Goal: Transaction & Acquisition: Download file/media

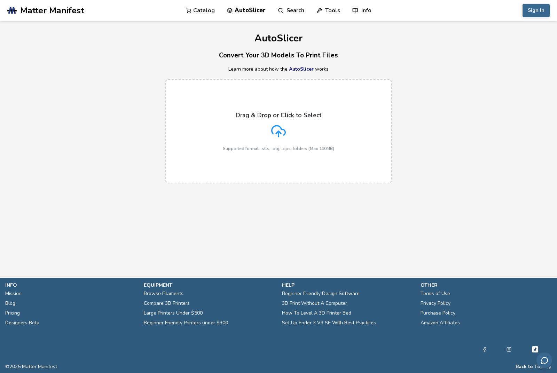
click at [282, 137] on icon at bounding box center [278, 131] width 15 height 15
click at [0, 0] on input "Drag & Drop or Click to Select Supported format: .stls, .obj, .zips, folders (M…" at bounding box center [0, 0] width 0 height 0
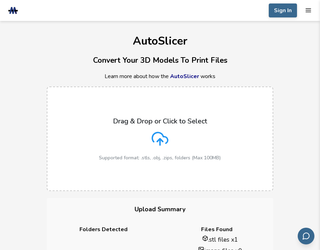
drag, startPoint x: 268, startPoint y: 116, endPoint x: 185, endPoint y: 223, distance: 135.1
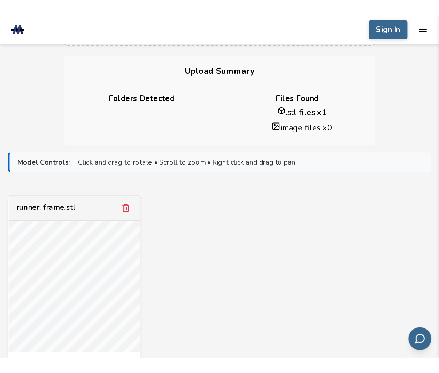
scroll to position [71, 0]
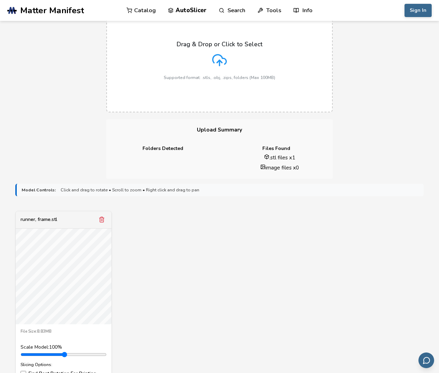
click at [327, 250] on div "runner, frame.stl File Size: 8.83MB Scale Model: 100 % Slicing Options: Find Be…" at bounding box center [219, 304] width 408 height 187
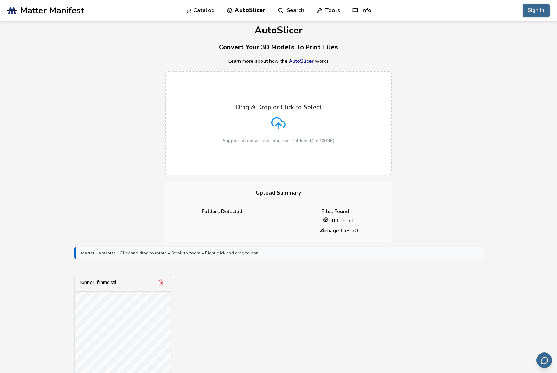
scroll to position [0, 0]
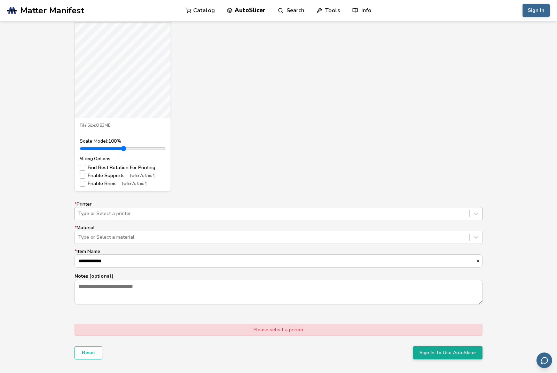
click at [188, 213] on div at bounding box center [272, 213] width 388 height 7
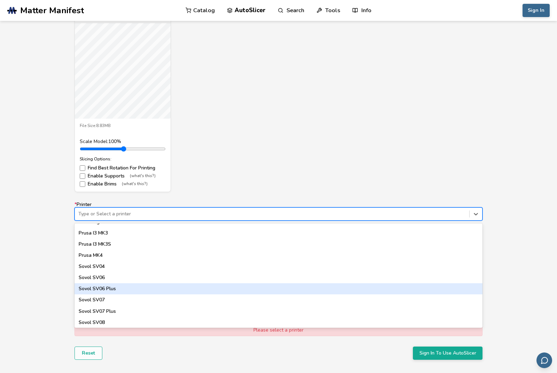
scroll to position [589, 0]
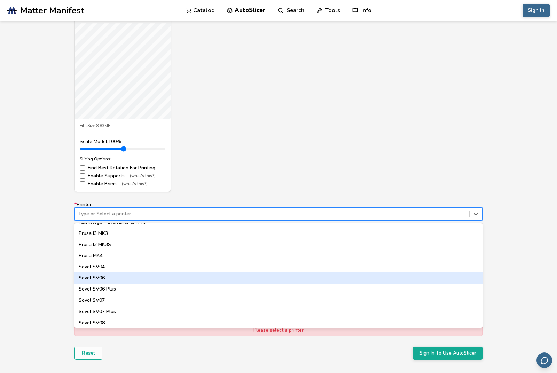
click at [146, 277] on div "Sovol SV06" at bounding box center [279, 278] width 408 height 11
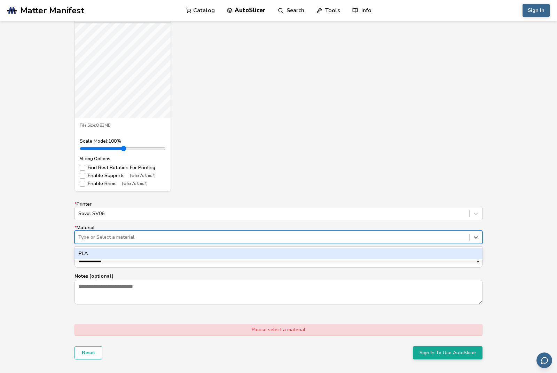
click at [164, 231] on div "Type or Select a material" at bounding box center [279, 237] width 408 height 13
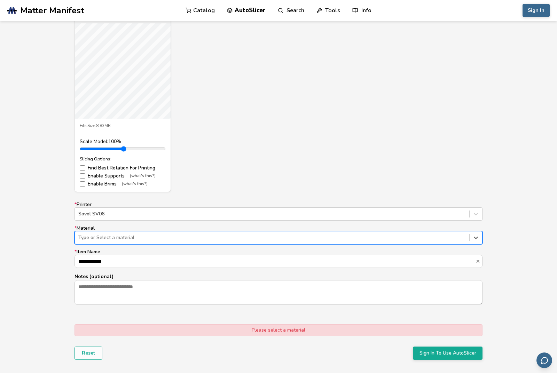
click at [164, 234] on div at bounding box center [272, 237] width 388 height 7
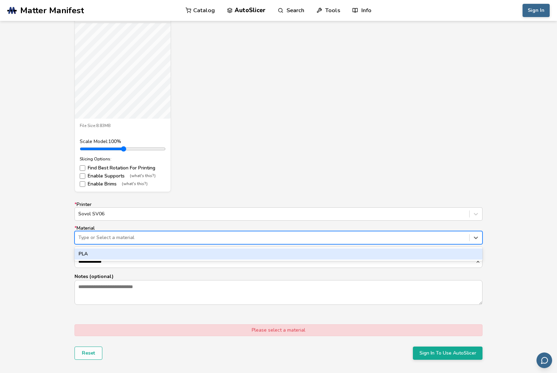
click at [163, 253] on div "PLA" at bounding box center [279, 254] width 408 height 11
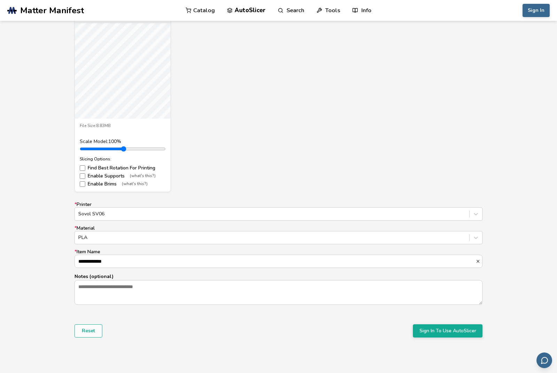
scroll to position [277, 0]
click at [452, 331] on button "Sign In To Use AutoSlicer" at bounding box center [448, 330] width 70 height 13
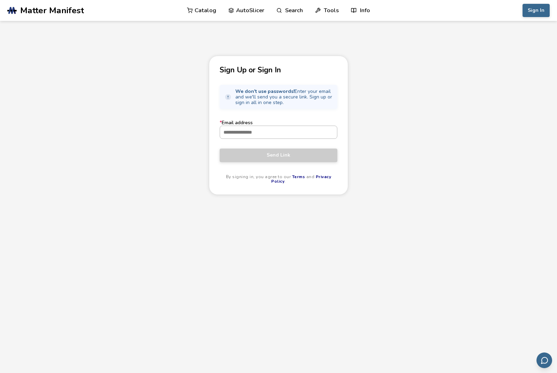
click at [278, 129] on input "* Email address" at bounding box center [278, 132] width 117 height 13
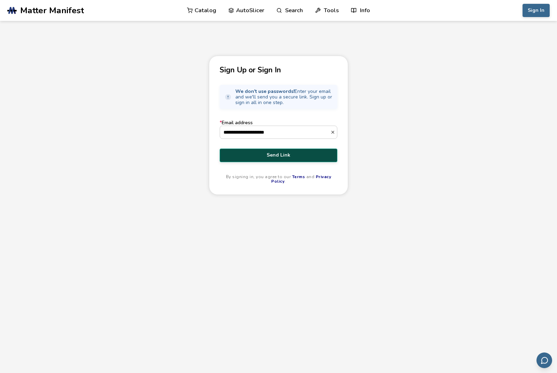
type input "**********"
click at [274, 152] on button "Send Link" at bounding box center [279, 155] width 118 height 13
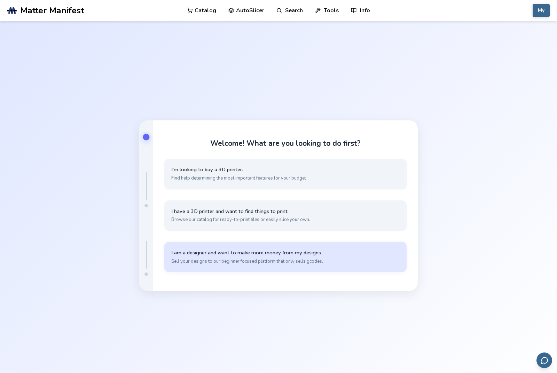
scroll to position [2, 0]
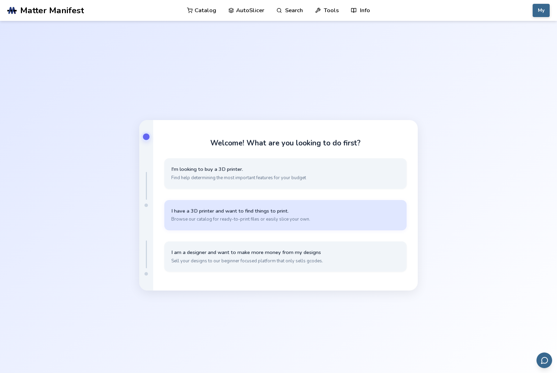
click at [296, 231] on button "I have a 3D printer and want to find things to print. Browse our catalog for re…" at bounding box center [285, 215] width 242 height 30
click at [314, 223] on span "Simple, quick slicing with cloud storage through the AutoSlicer" at bounding box center [285, 219] width 228 height 6
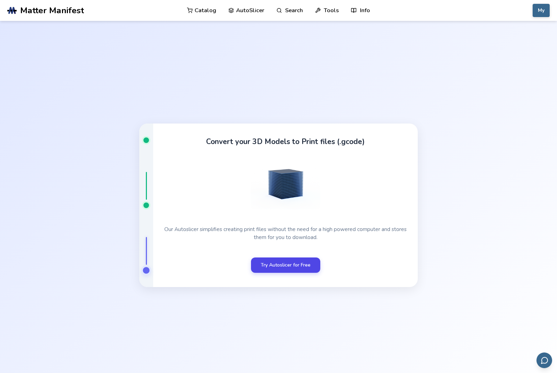
click at [305, 273] on link "Try Autoslicer for Free" at bounding box center [285, 265] width 69 height 15
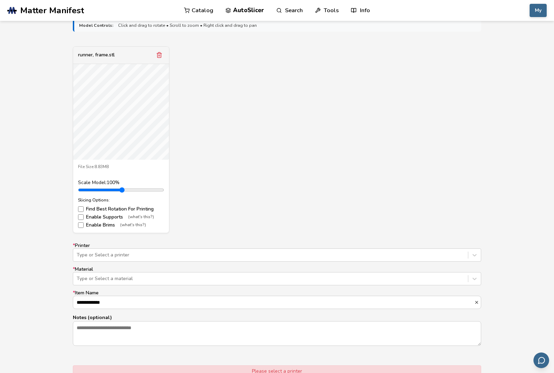
scroll to position [351, 0]
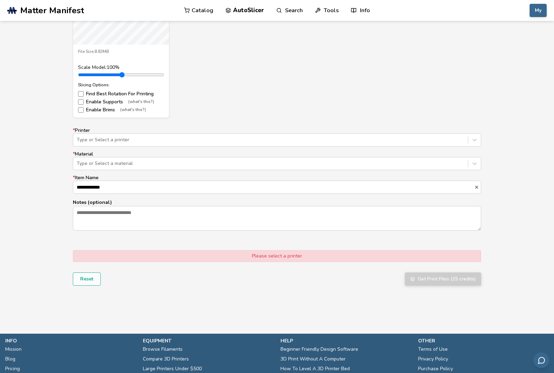
click at [277, 148] on div "**********" at bounding box center [277, 179] width 408 height 103
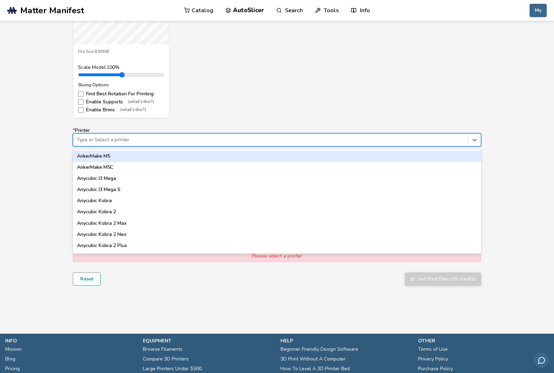
click at [288, 138] on div at bounding box center [271, 140] width 388 height 7
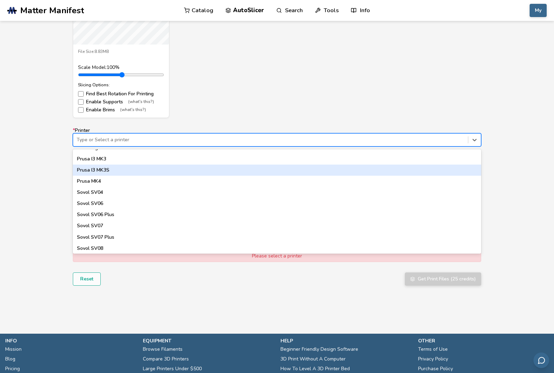
scroll to position [589, 0]
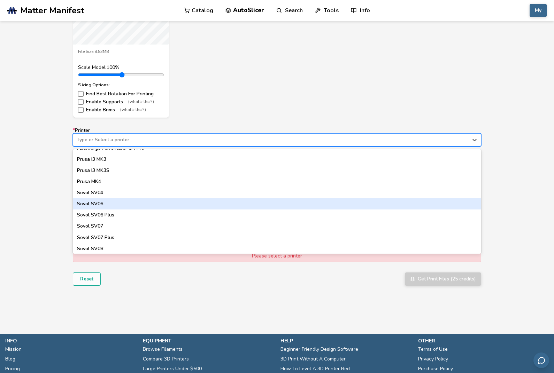
click at [221, 200] on div "Sovol SV06" at bounding box center [277, 204] width 408 height 11
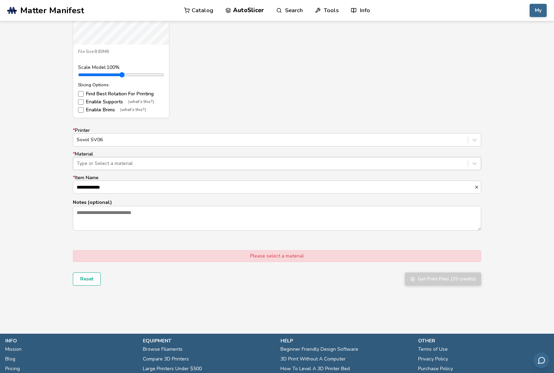
click at [215, 166] on div at bounding box center [271, 163] width 388 height 7
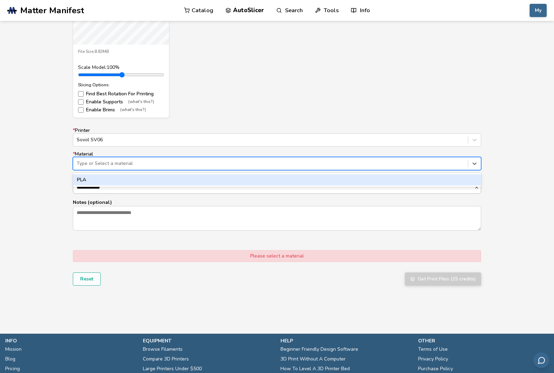
click at [210, 180] on div "PLA" at bounding box center [277, 179] width 408 height 11
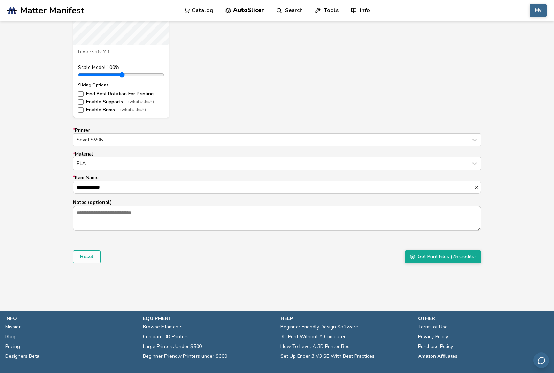
click at [436, 265] on form "**********" at bounding box center [277, 83] width 418 height 369
click at [440, 258] on button "Get Print Files (25 credits)" at bounding box center [443, 256] width 76 height 13
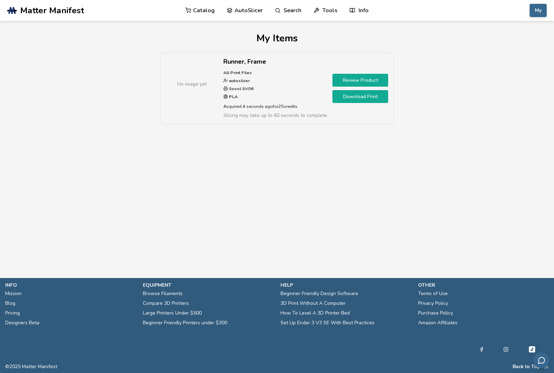
click at [258, 14] on link "AutoSlicer" at bounding box center [245, 10] width 36 height 21
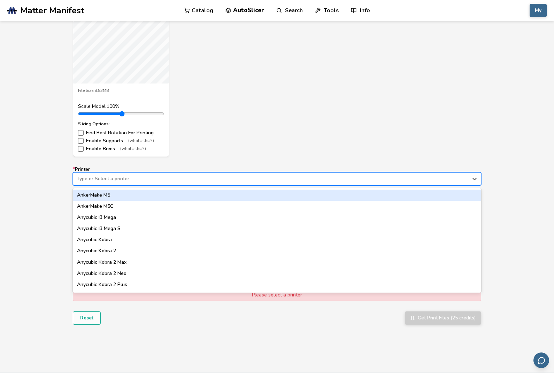
scroll to position [312, 0]
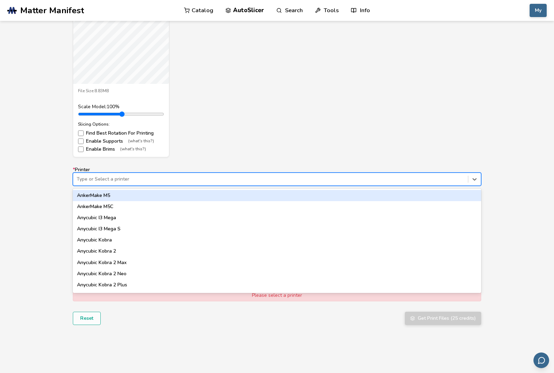
click at [214, 182] on div "Type or Select a printer" at bounding box center [270, 179] width 395 height 10
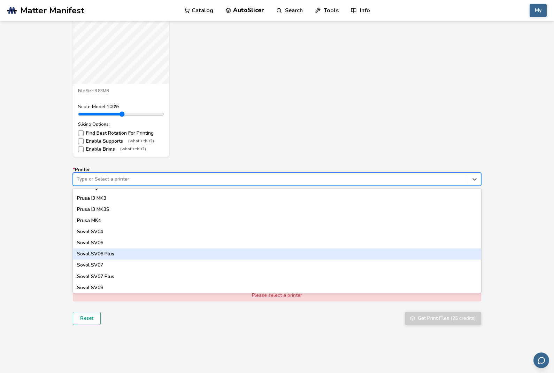
scroll to position [589, 0]
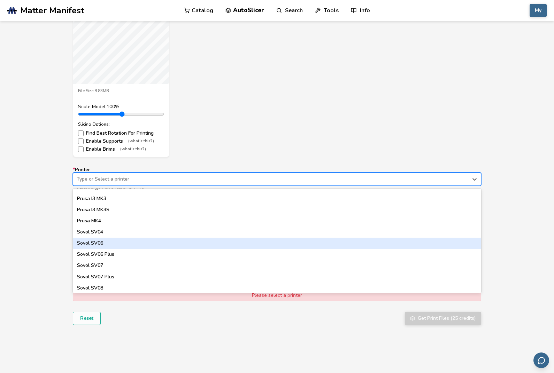
click at [207, 238] on div "Sovol SV06" at bounding box center [277, 243] width 408 height 11
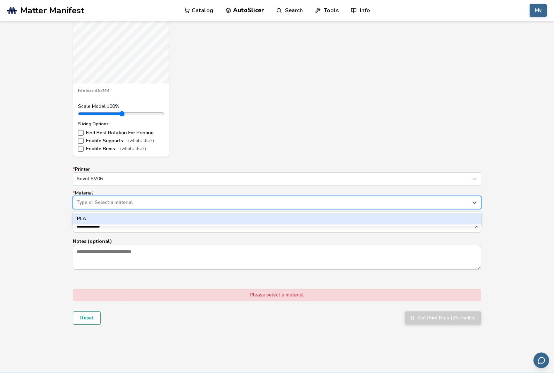
click at [215, 199] on div at bounding box center [271, 202] width 388 height 7
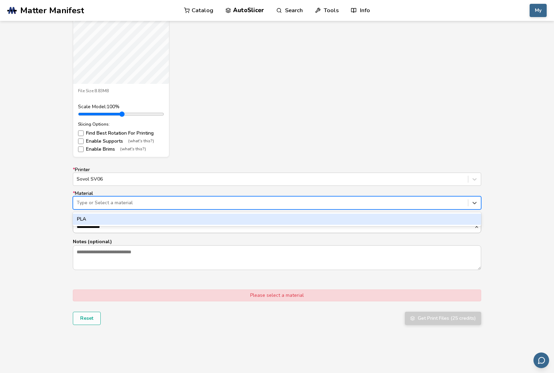
click at [213, 219] on div "PLA" at bounding box center [277, 219] width 408 height 11
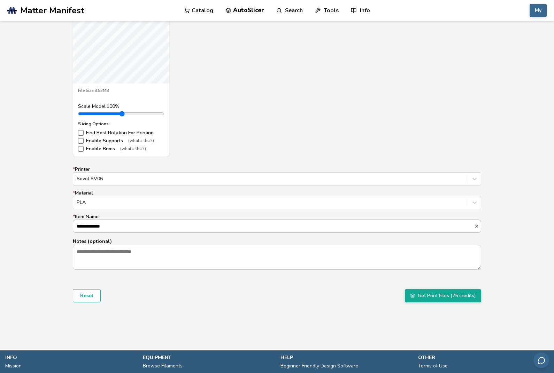
click at [213, 224] on input "**********" at bounding box center [273, 226] width 401 height 13
click at [258, 290] on div "Reset Get Print Files (25 credits)" at bounding box center [277, 296] width 408 height 13
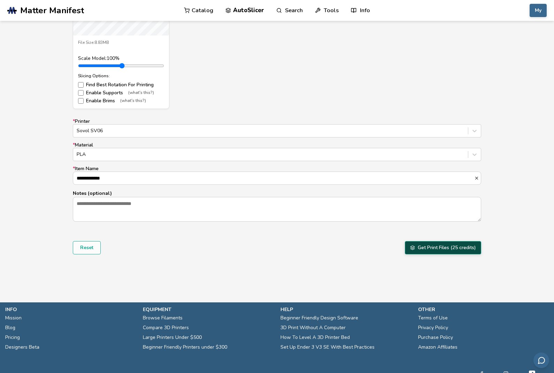
scroll to position [359, 0]
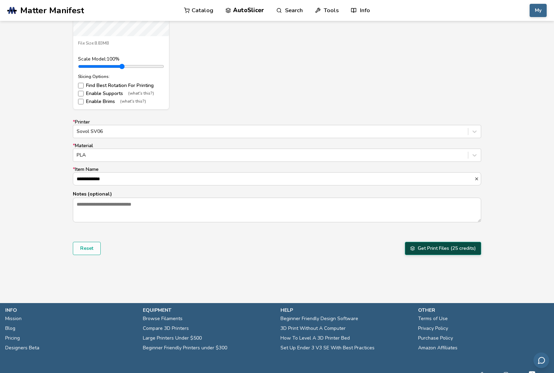
click at [453, 251] on button "Get Print Files (25 credits)" at bounding box center [443, 248] width 76 height 13
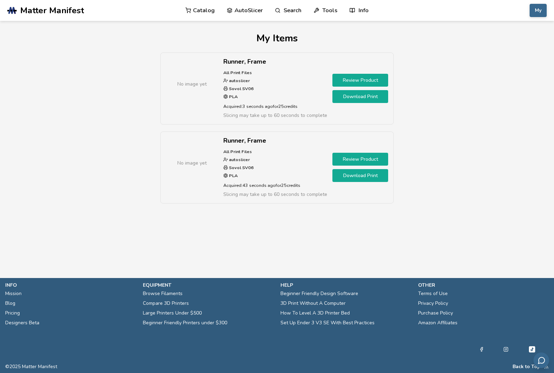
click at [354, 98] on link "Download Print" at bounding box center [360, 96] width 56 height 13
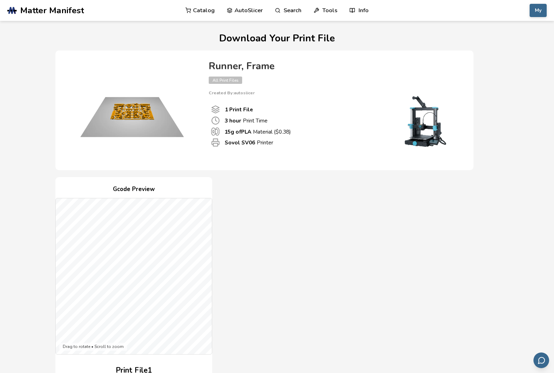
scroll to position [160, 0]
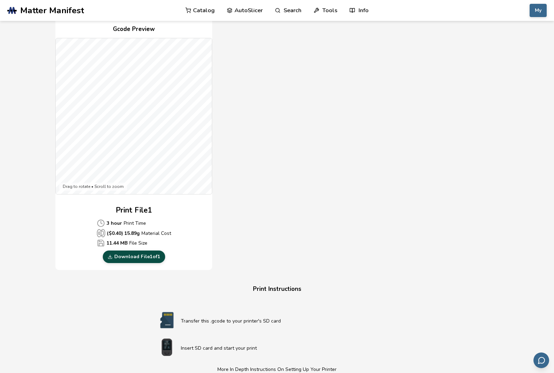
click at [135, 256] on link "Download File 1 of 1" at bounding box center [134, 257] width 62 height 13
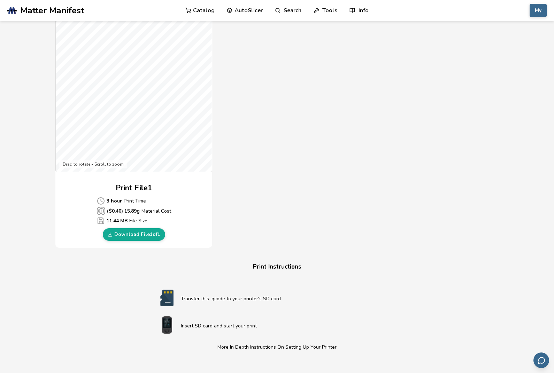
scroll to position [185, 0]
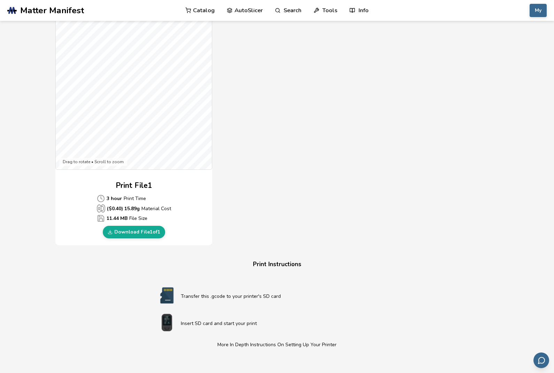
drag, startPoint x: 513, startPoint y: 0, endPoint x: 0, endPoint y: -185, distance: 545.8
click at [0, 0] on html ".cls-1, .cls-2, .cls-3 { stroke-width: 0px; } .cls-2 { fill: #1d1e56; } .cls-3 …" at bounding box center [277, 1] width 554 height 373
